Goal: Transaction & Acquisition: Obtain resource

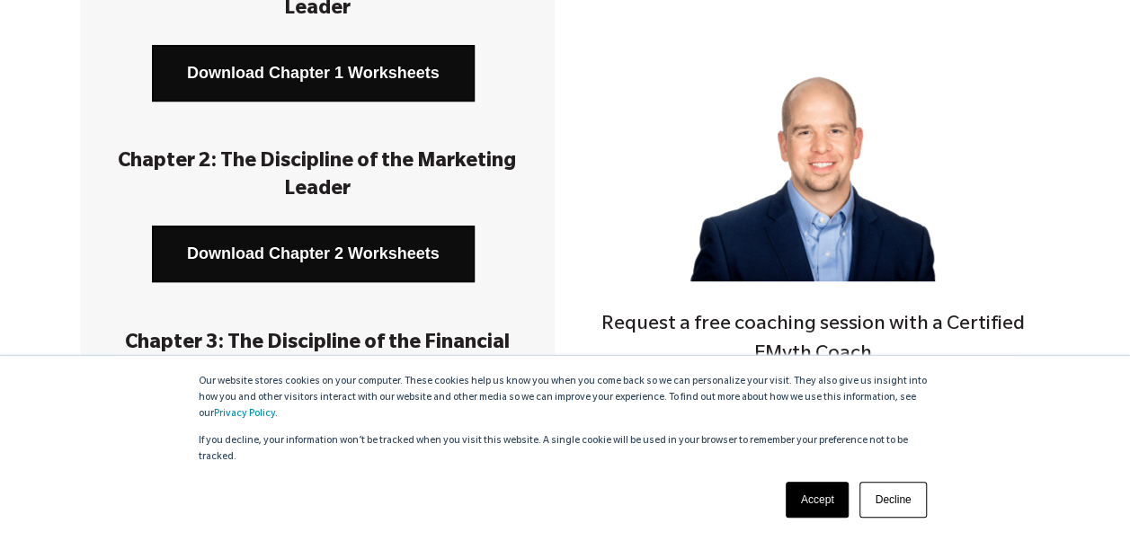
scroll to position [359, 0]
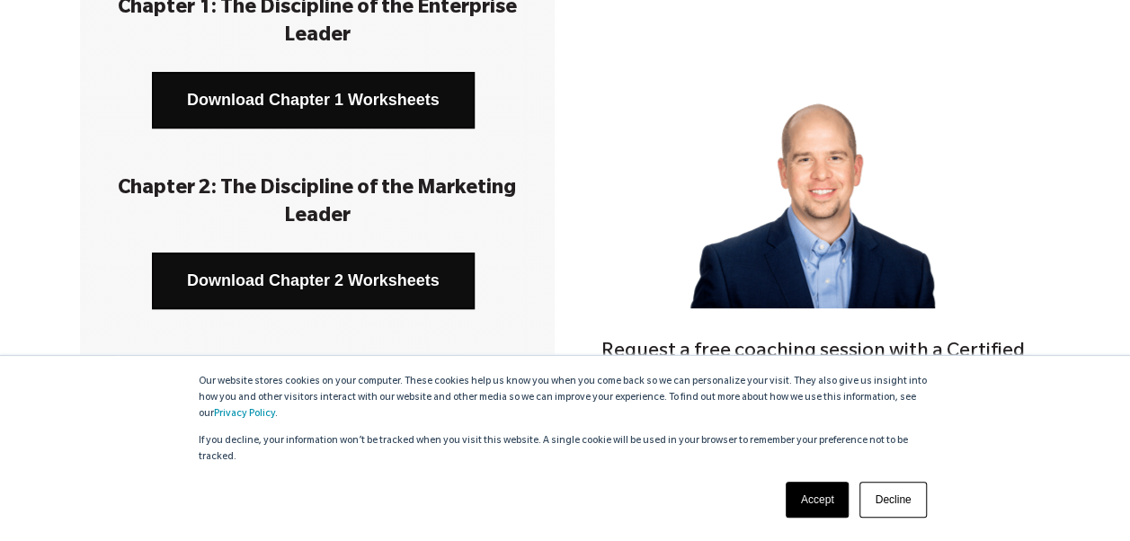
click at [363, 274] on link "Download Chapter 2 Worksheets" at bounding box center [313, 281] width 323 height 57
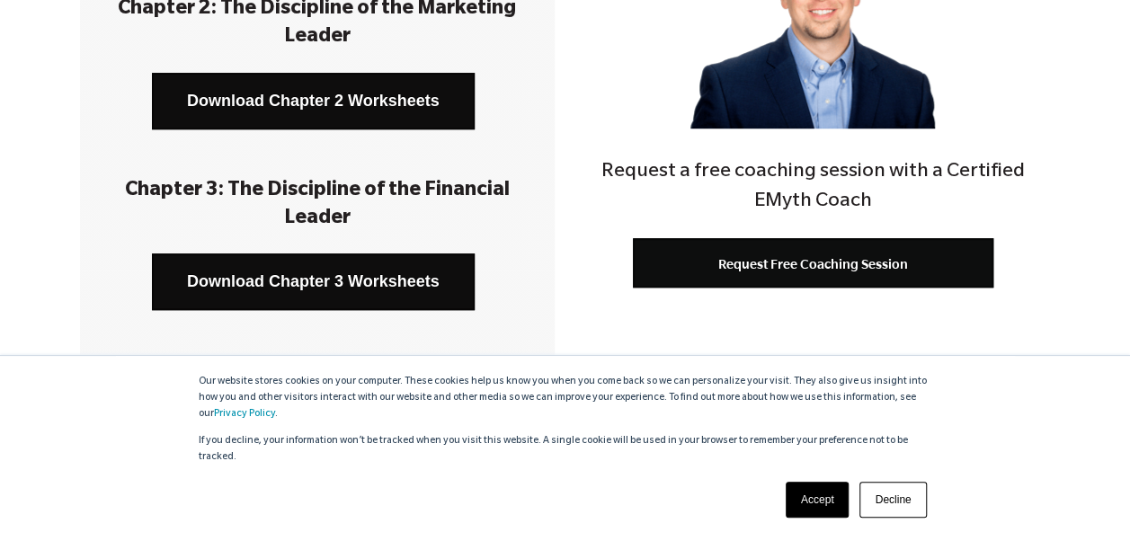
scroll to position [449, 0]
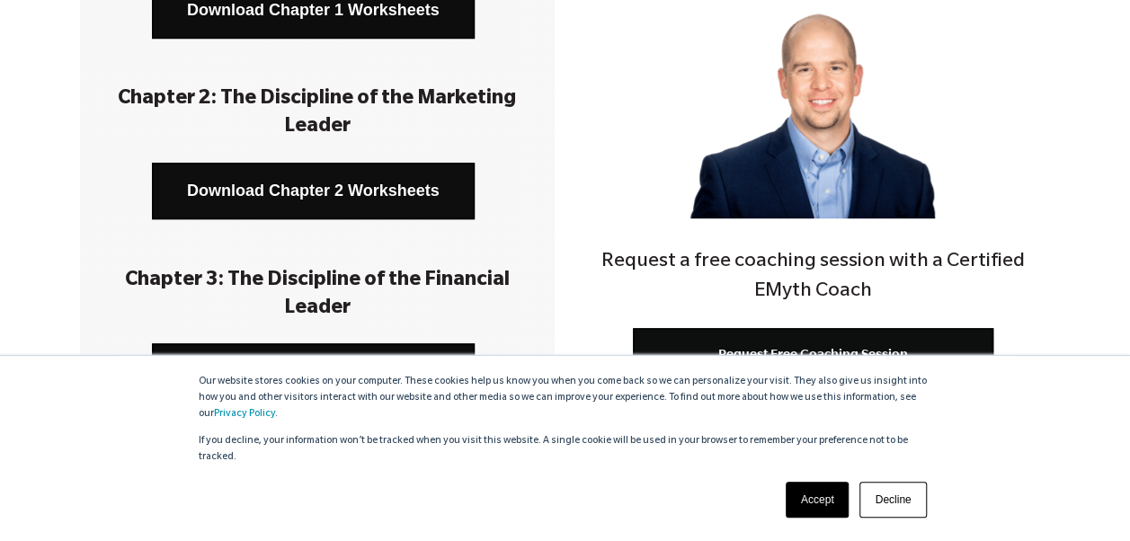
click at [370, 185] on link "Download Chapter 2 Worksheets" at bounding box center [313, 191] width 323 height 57
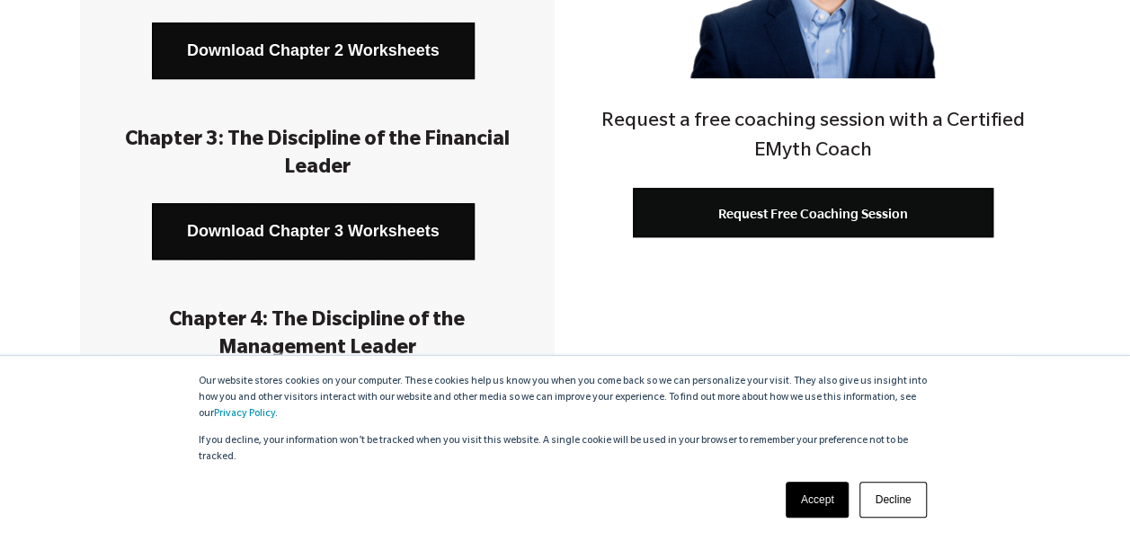
scroll to position [629, 0]
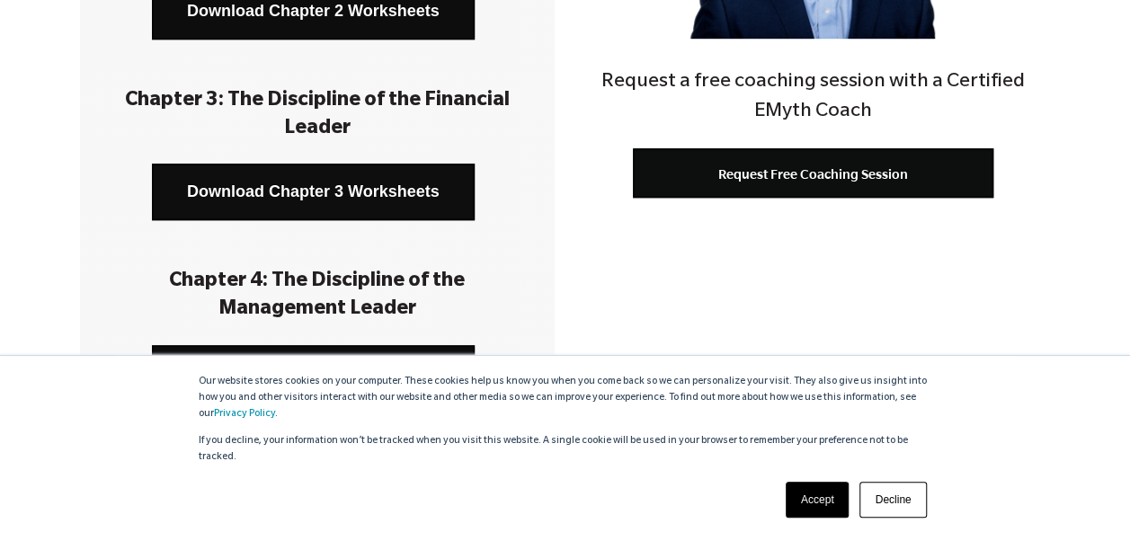
click at [344, 182] on link "Download Chapter 3 Worksheets" at bounding box center [313, 192] width 323 height 57
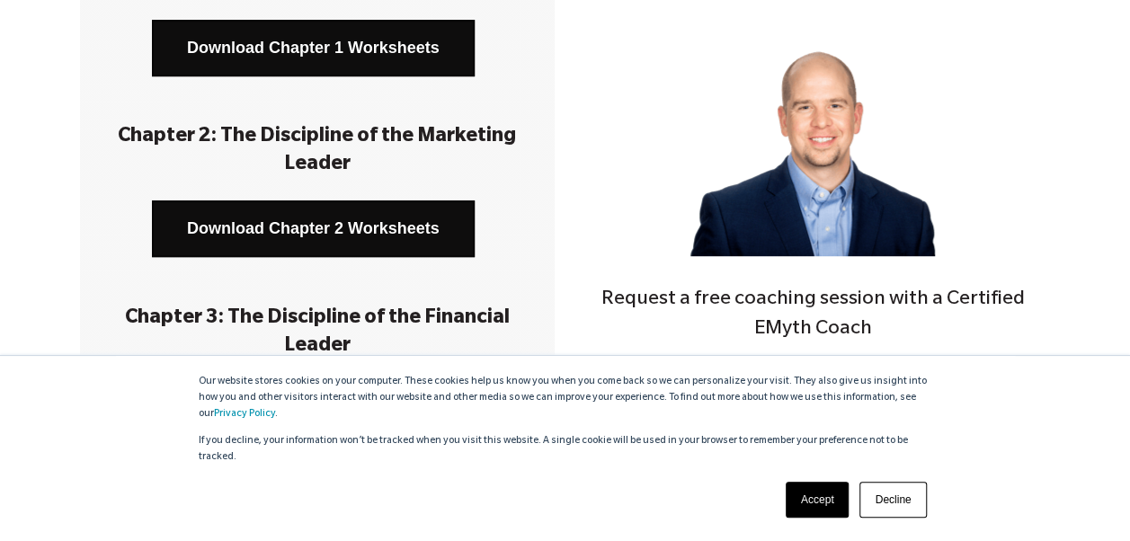
scroll to position [449, 0]
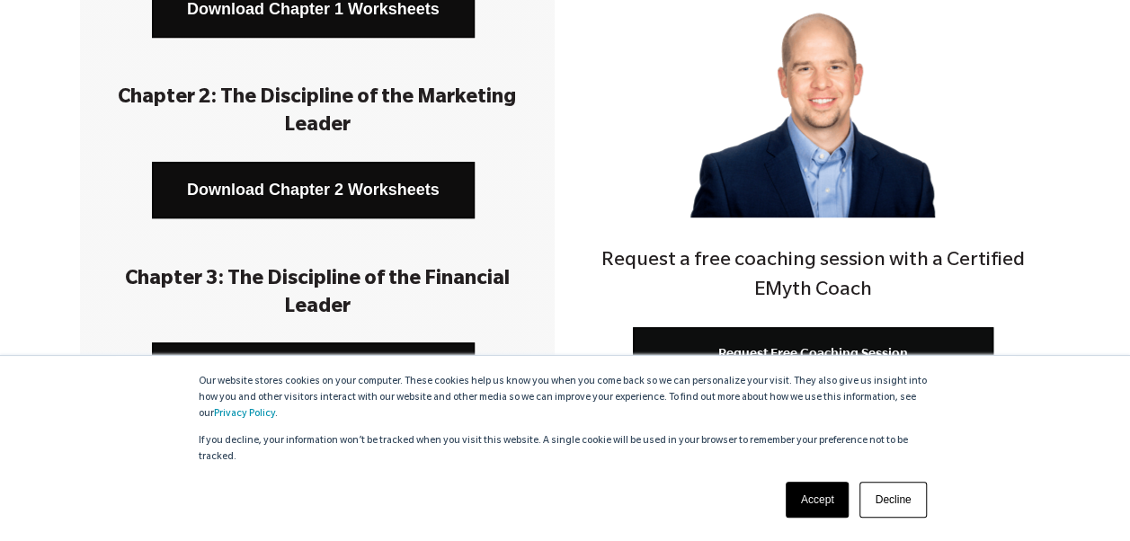
scroll to position [449, 0]
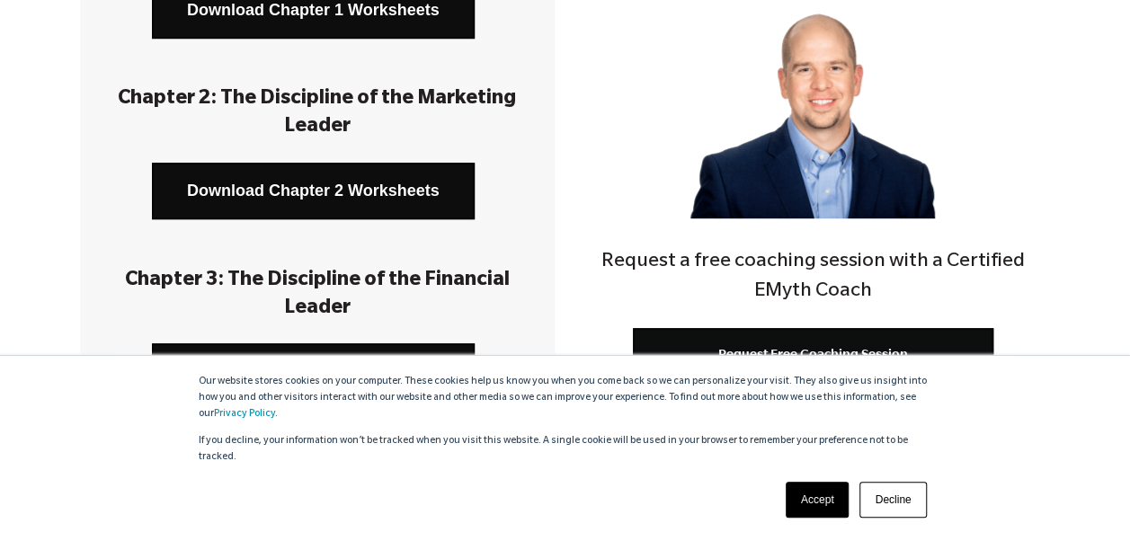
click at [58, 201] on div "Chapter 1: The Discipline of the Enterprise Leader Download Chapter 1 Worksheet…" at bounding box center [565, 492] width 1130 height 1317
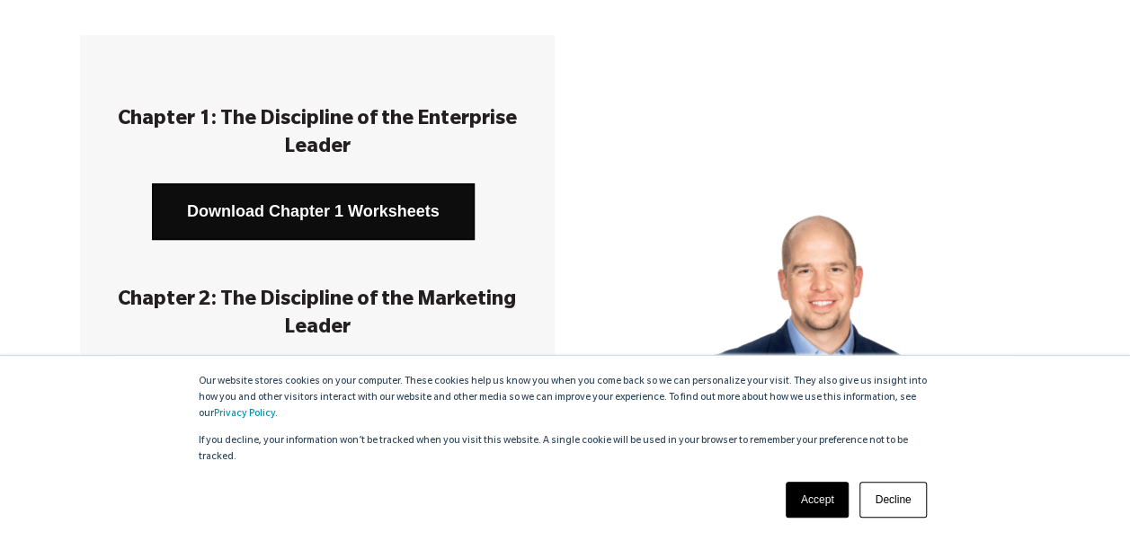
scroll to position [270, 0]
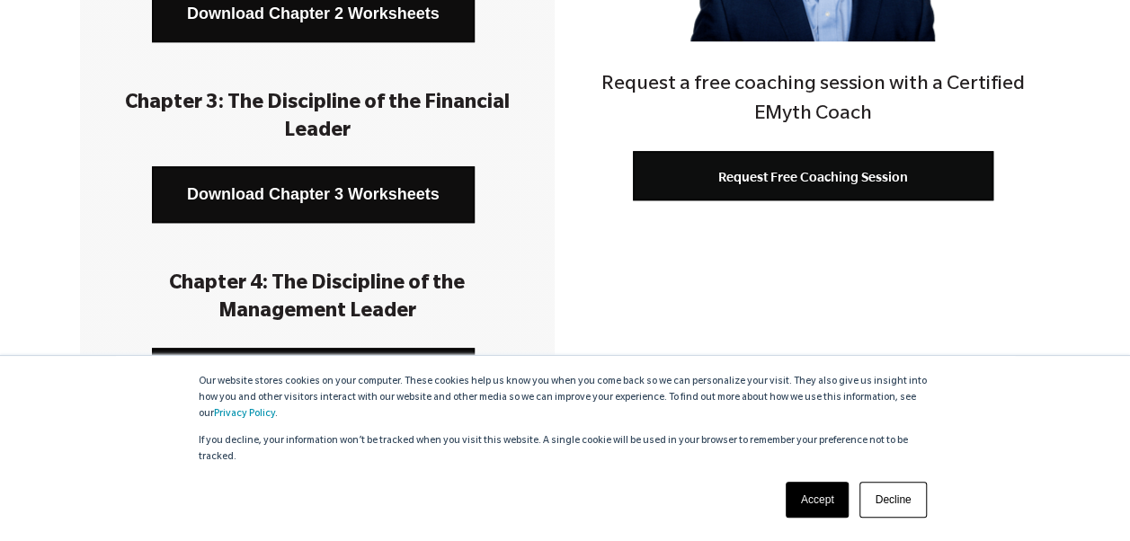
scroll to position [629, 0]
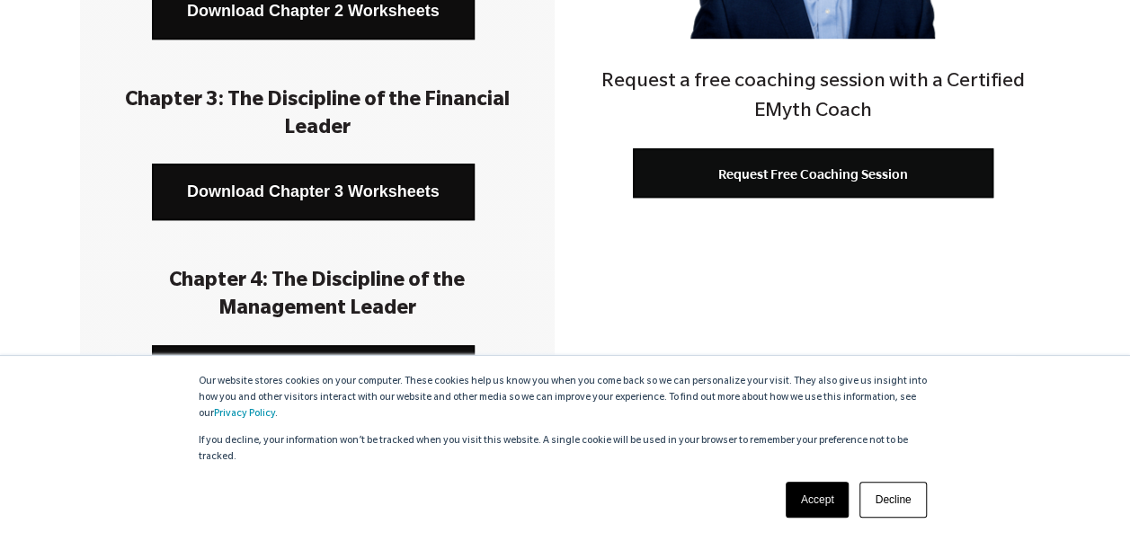
click at [336, 196] on link "Download Chapter 3 Worksheets" at bounding box center [313, 192] width 323 height 57
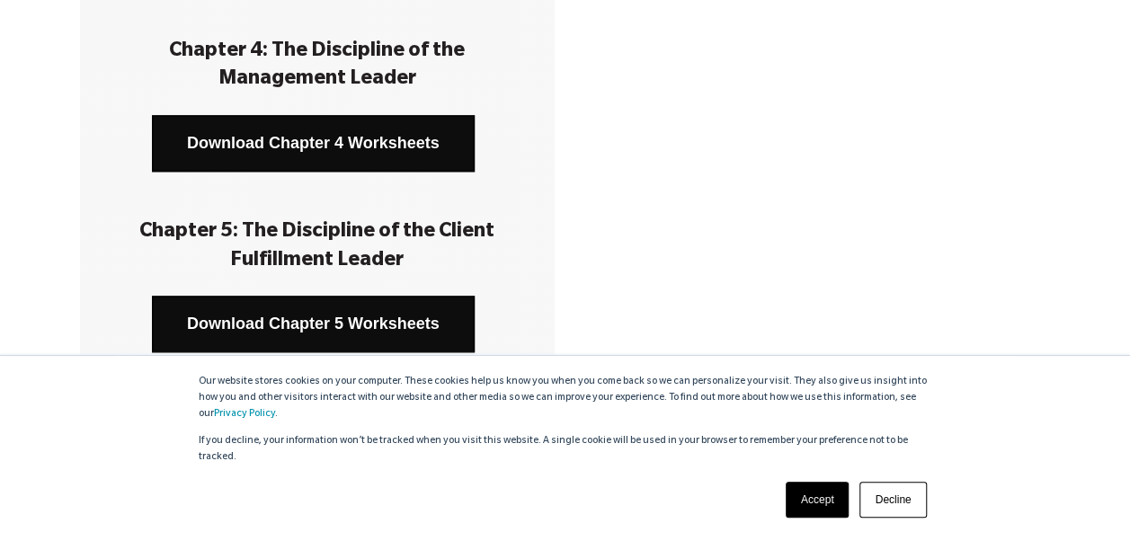
scroll to position [899, 0]
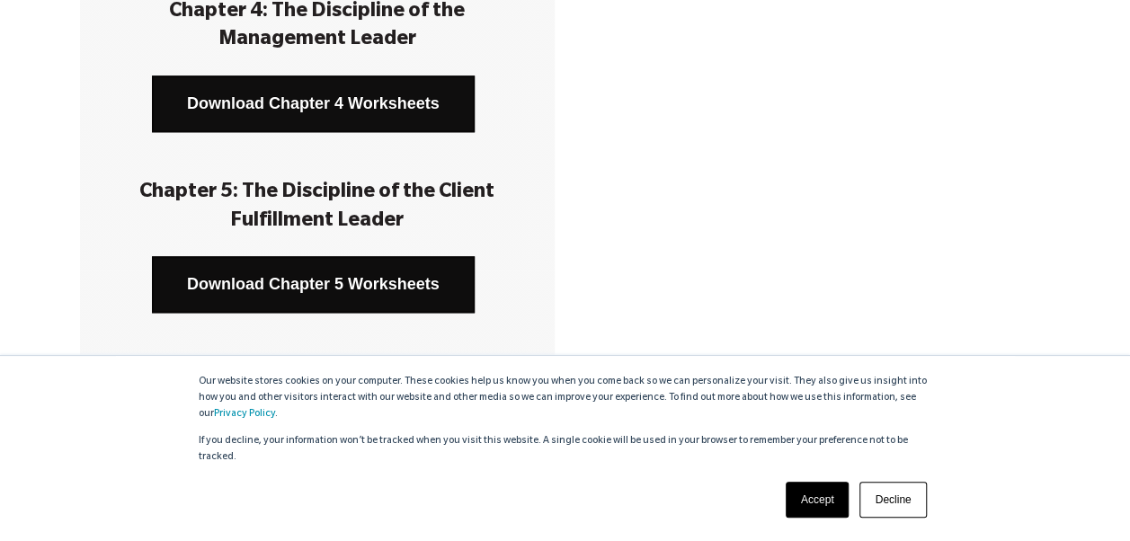
click at [331, 98] on link "Download Chapter 4 Worksheets" at bounding box center [313, 103] width 323 height 57
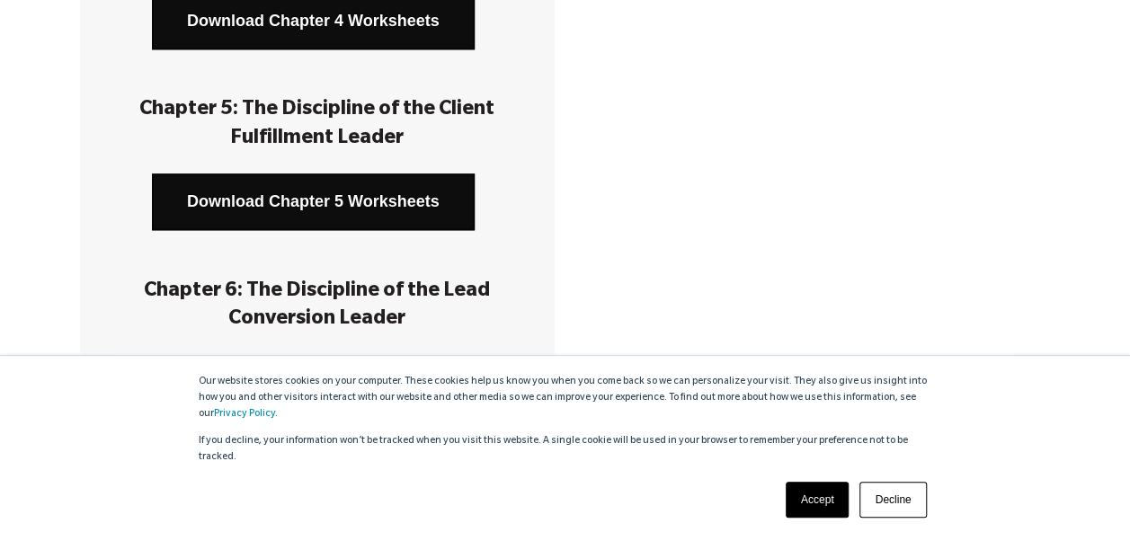
scroll to position [1078, 0]
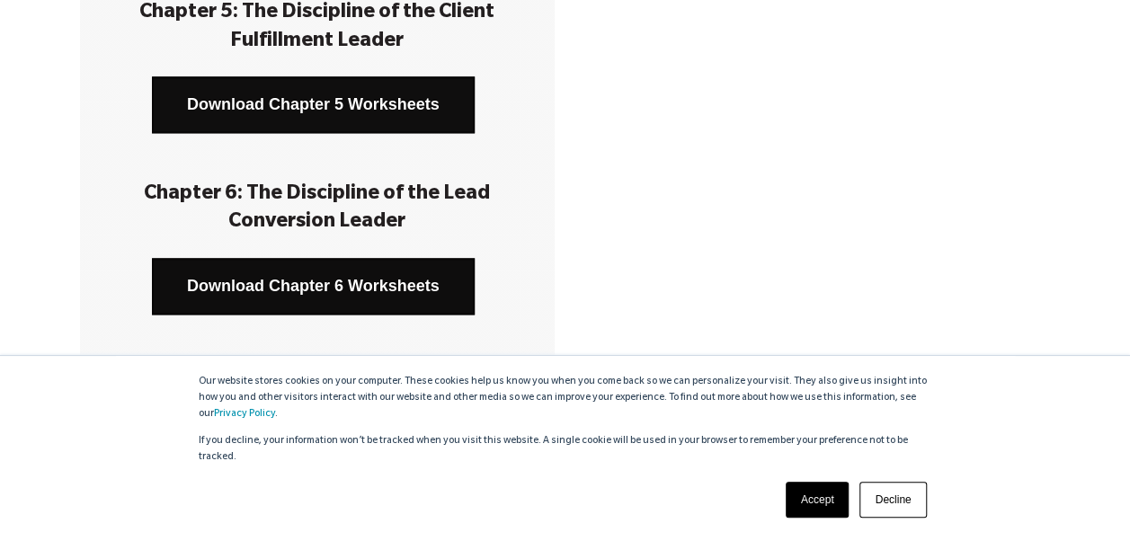
click at [322, 105] on link "Download Chapter 5 Worksheets" at bounding box center [313, 104] width 323 height 57
click at [128, 306] on div "Download Chapter 6 Worksheets" at bounding box center [317, 286] width 421 height 57
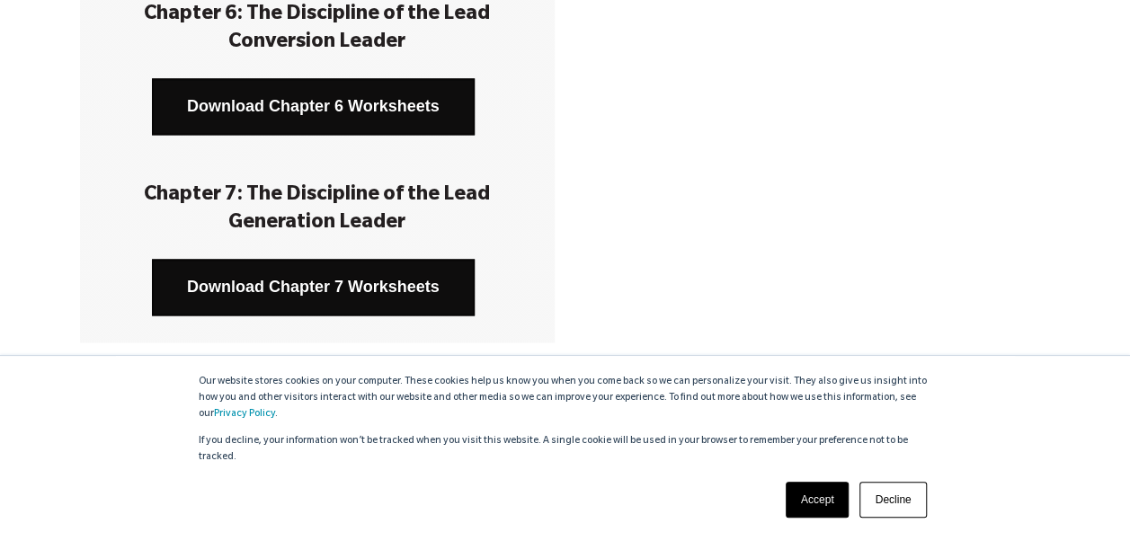
scroll to position [1168, 0]
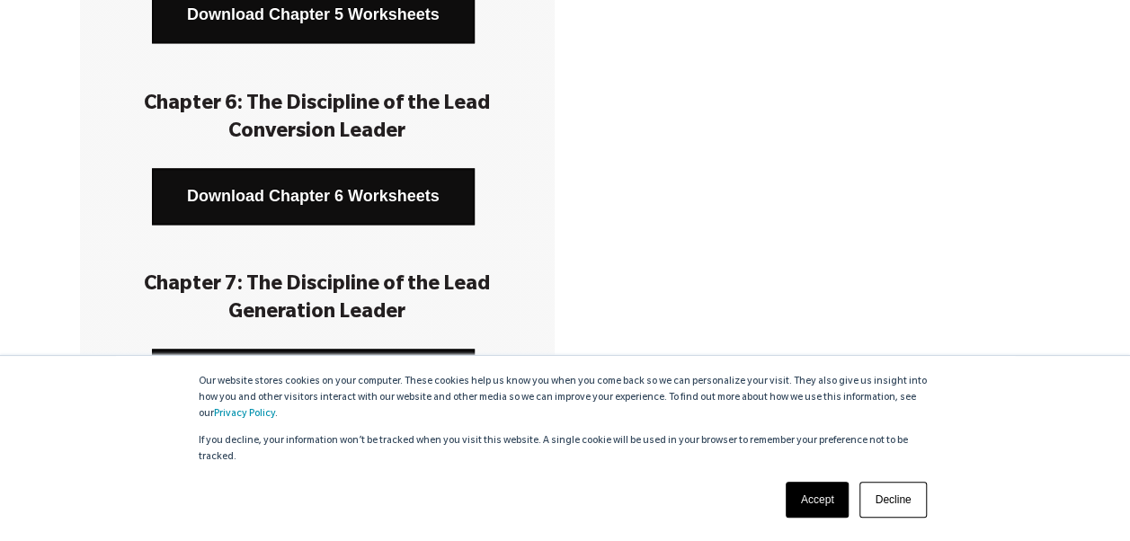
click at [347, 196] on link "Download Chapter 6 Worksheets" at bounding box center [313, 196] width 323 height 57
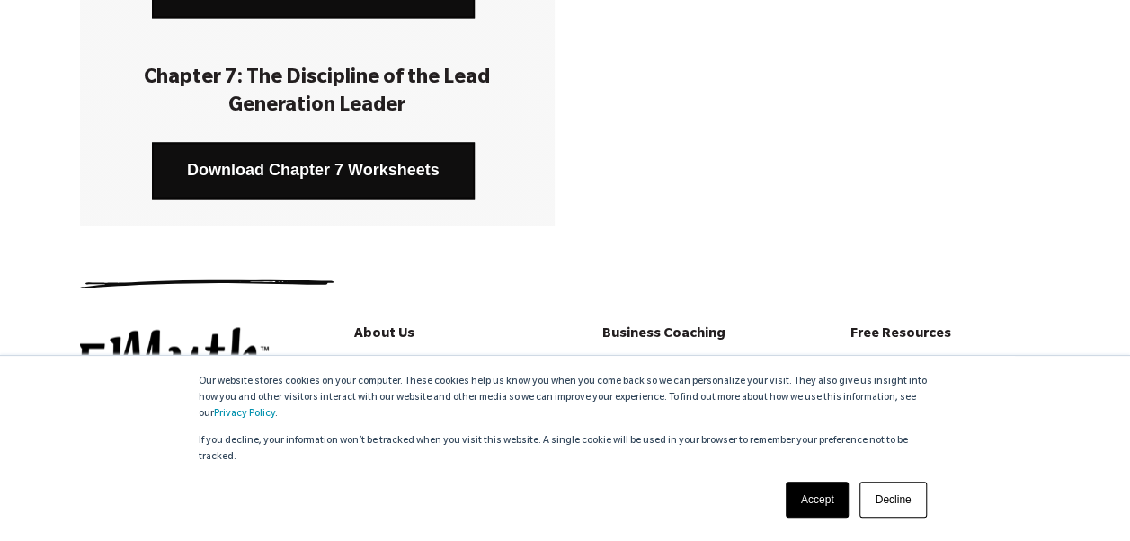
scroll to position [1348, 0]
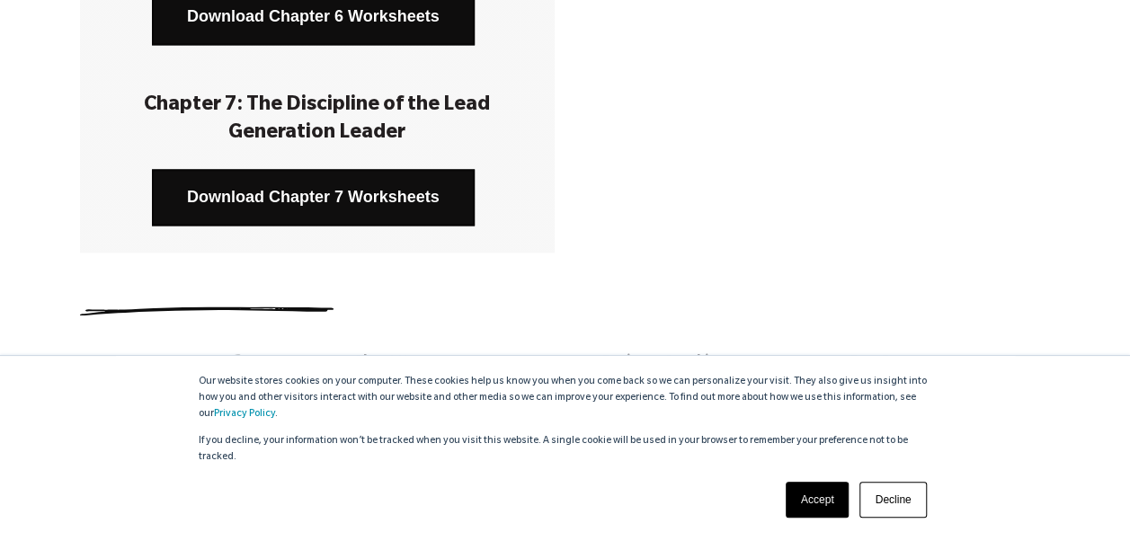
click at [371, 184] on link "Download Chapter 7 Worksheets" at bounding box center [313, 197] width 323 height 57
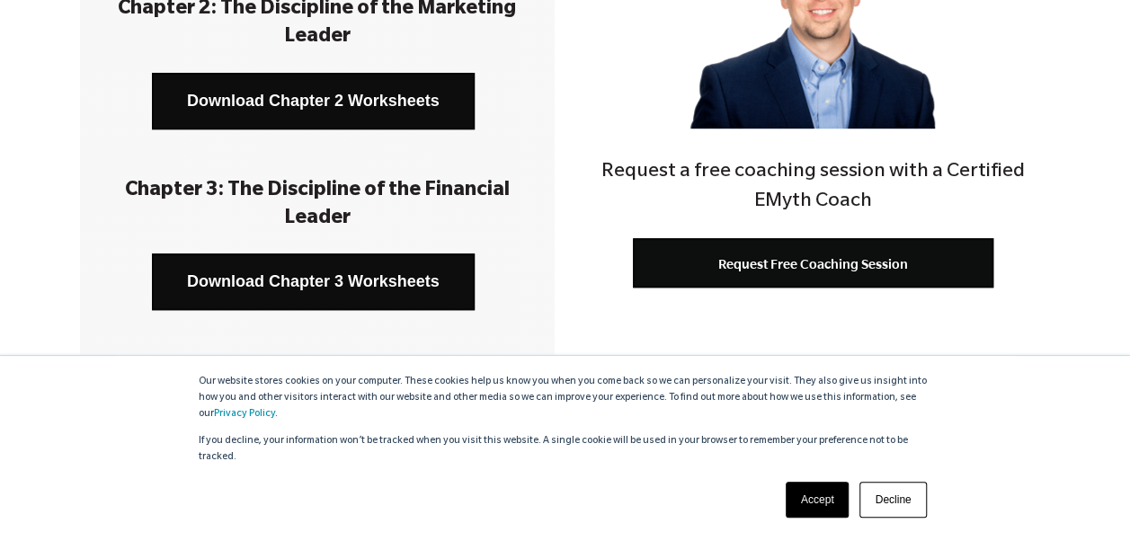
scroll to position [0, 0]
